Goal: Book appointment/travel/reservation

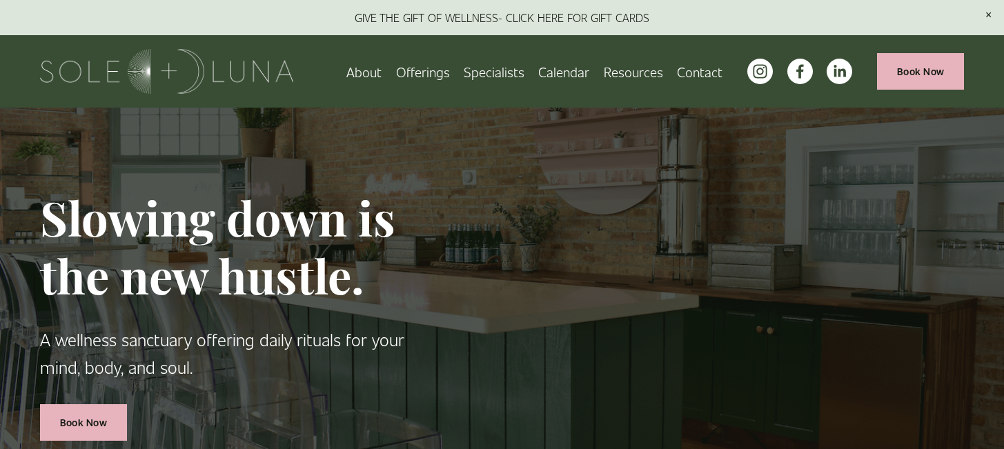
click at [569, 70] on link "Calendar" at bounding box center [563, 71] width 51 height 24
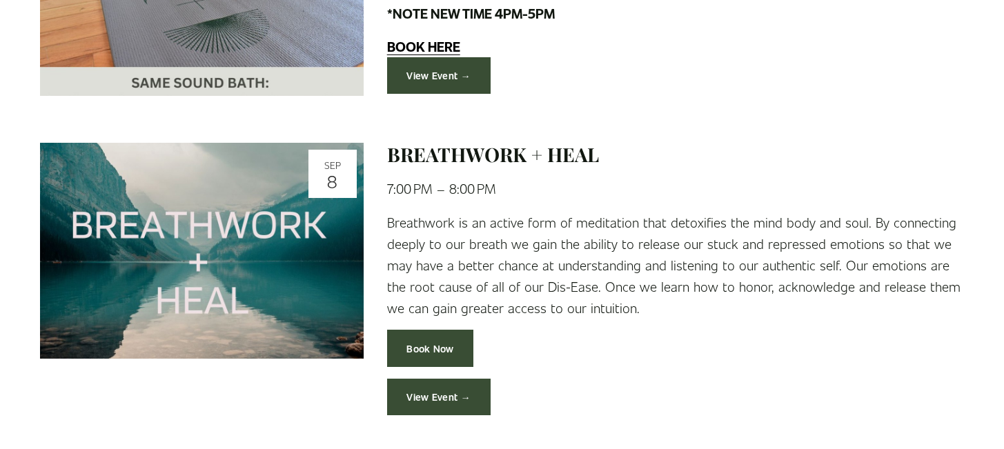
scroll to position [836, 0]
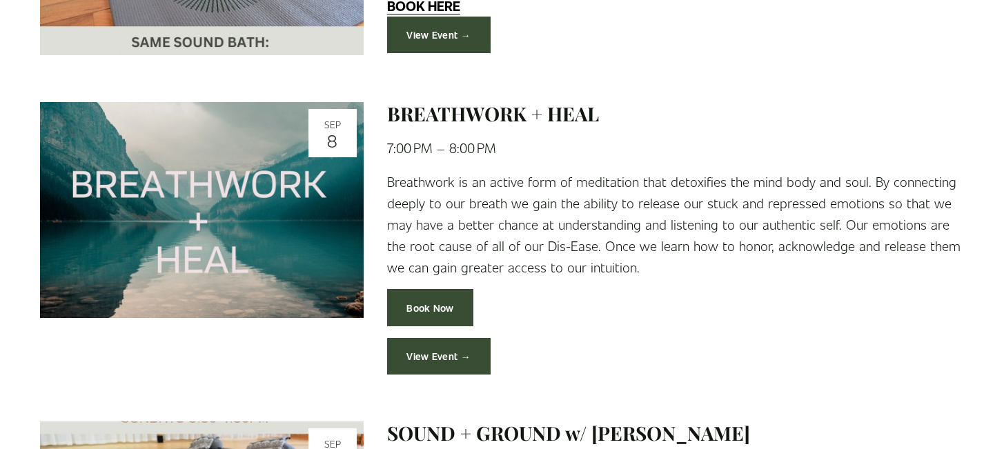
click at [447, 358] on link "View Event →" at bounding box center [439, 356] width 104 height 37
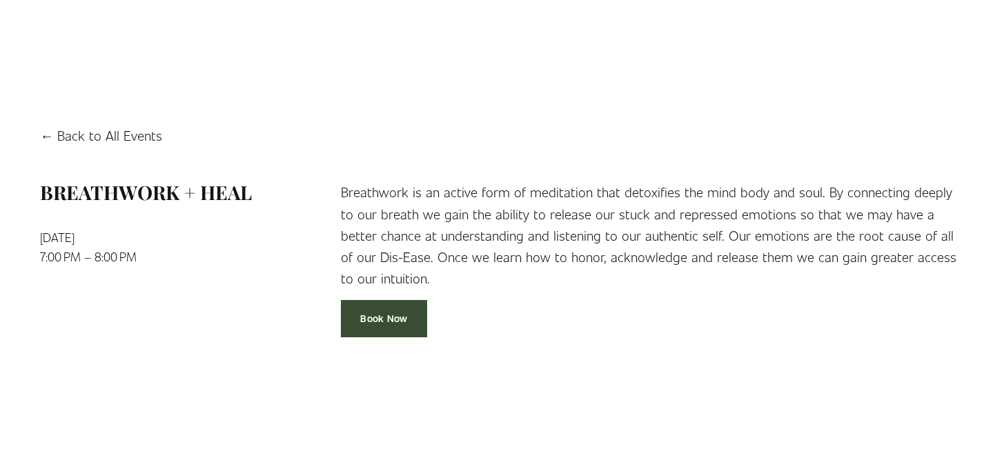
scroll to position [52, 0]
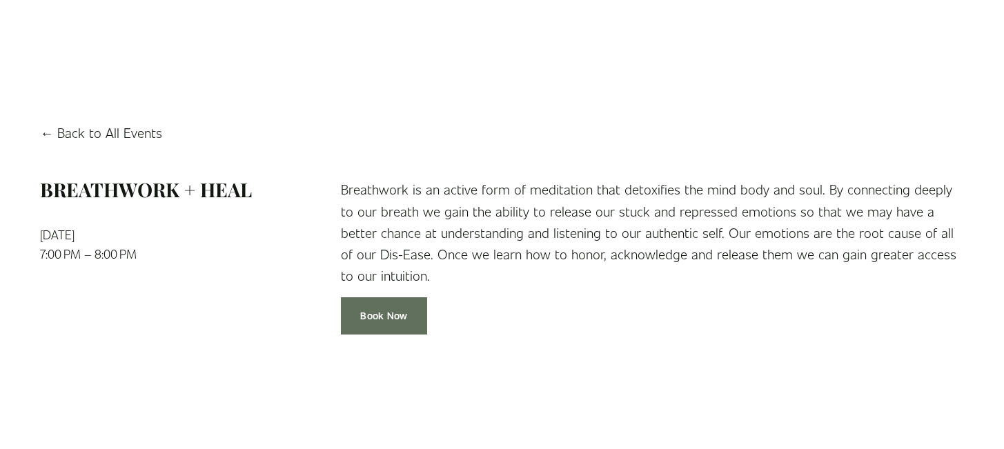
click at [380, 317] on link "Book Now" at bounding box center [384, 315] width 86 height 37
